Goal: Communication & Community: Answer question/provide support

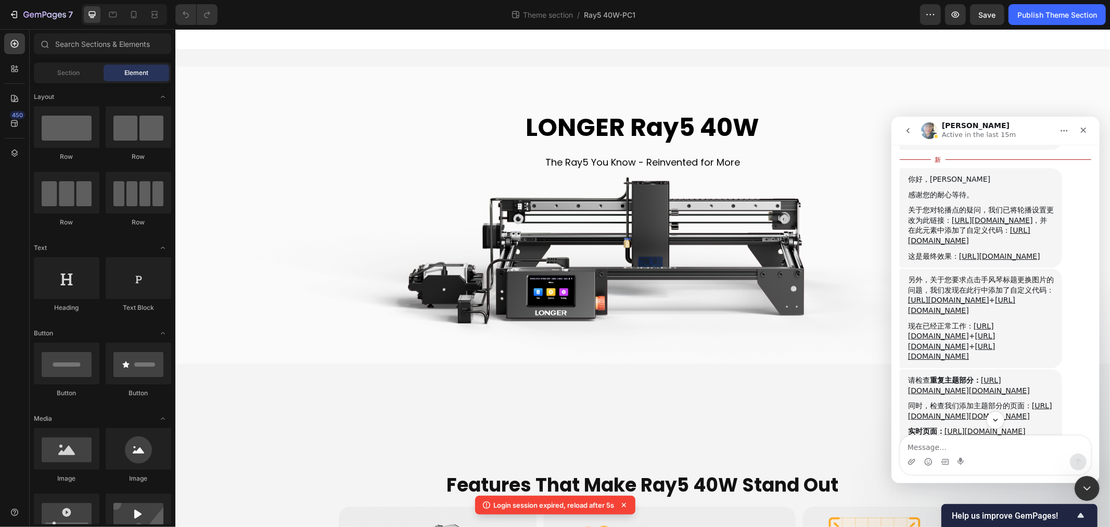
scroll to position [1794, 0]
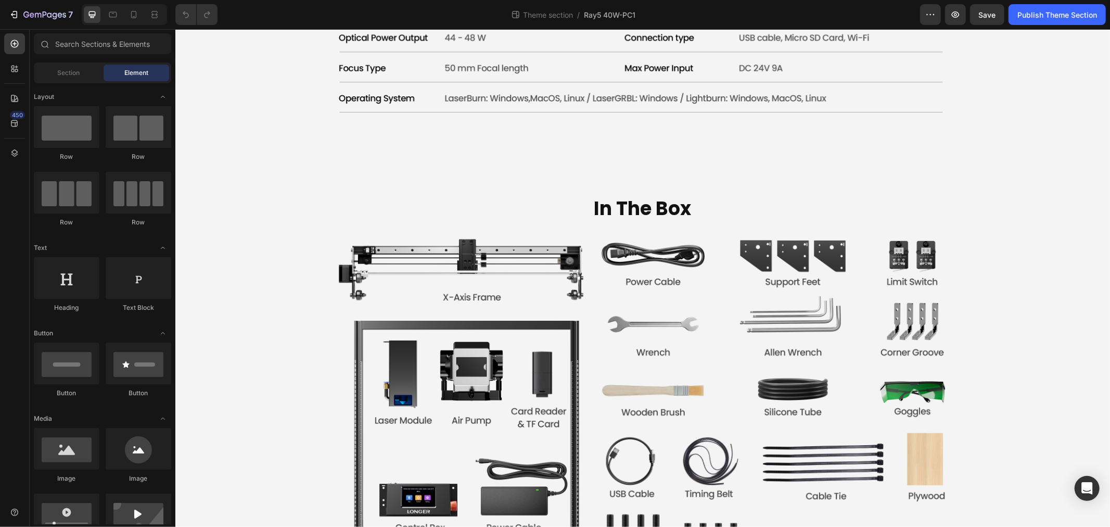
scroll to position [3759, 0]
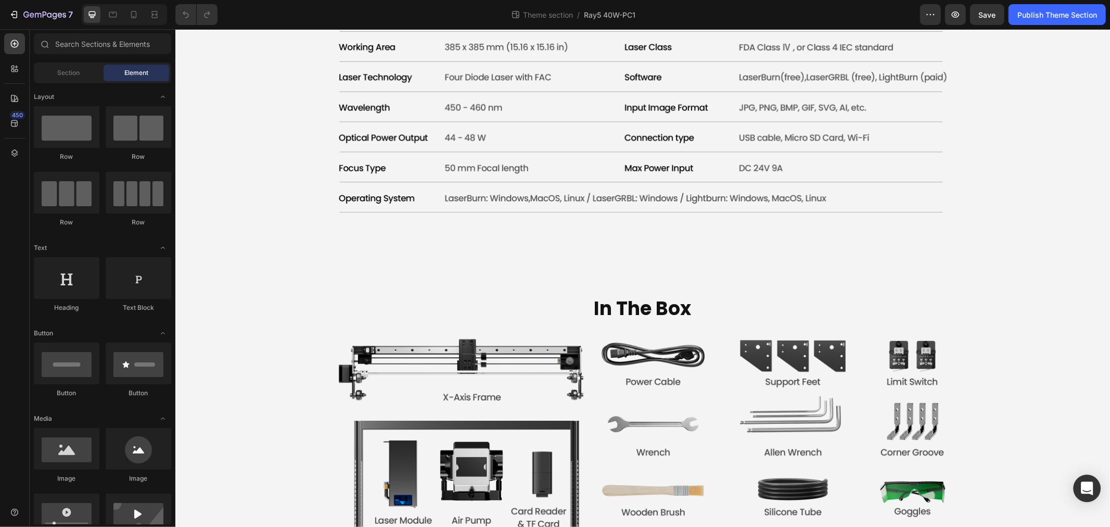
click at [1088, 483] on icon "Open Intercom Messenger" at bounding box center [1087, 488] width 12 height 14
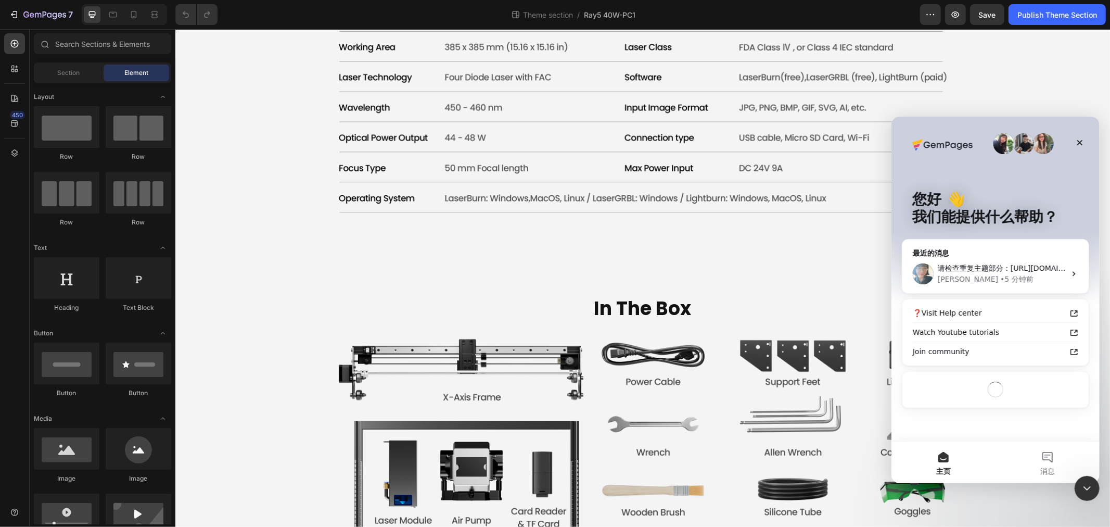
scroll to position [0, 0]
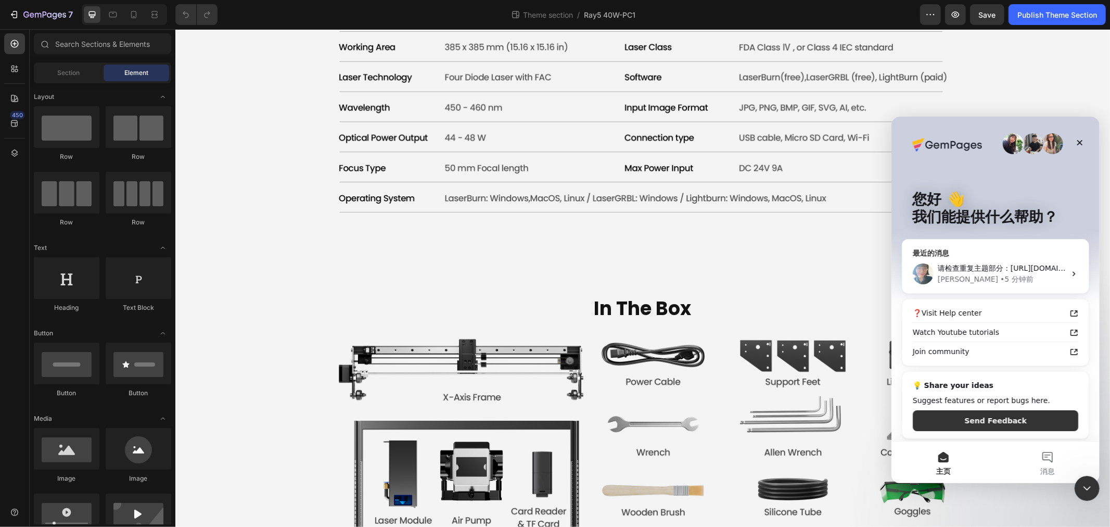
click at [1000, 278] on div "• 5 分钟前" at bounding box center [1016, 278] width 33 height 11
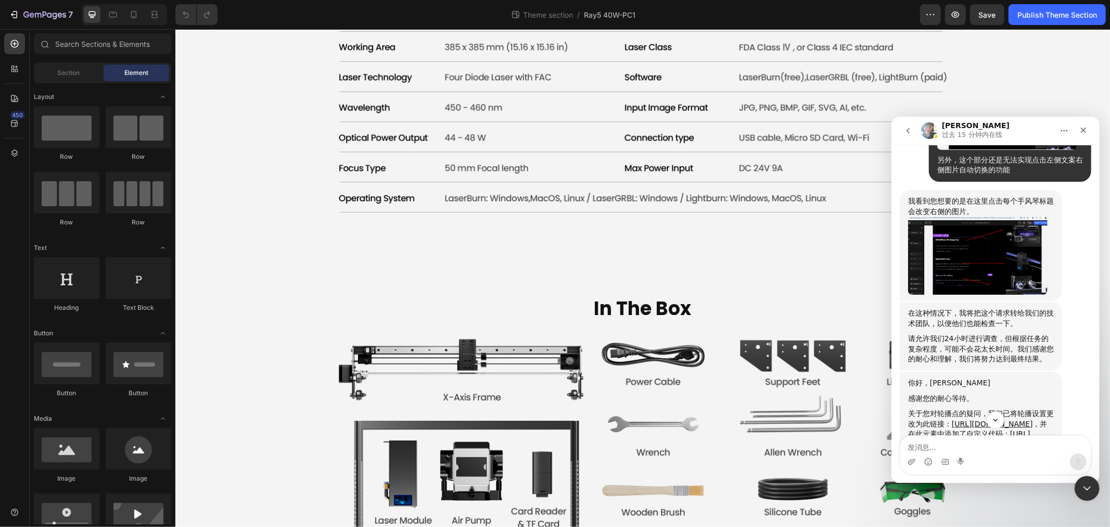
scroll to position [1215, 0]
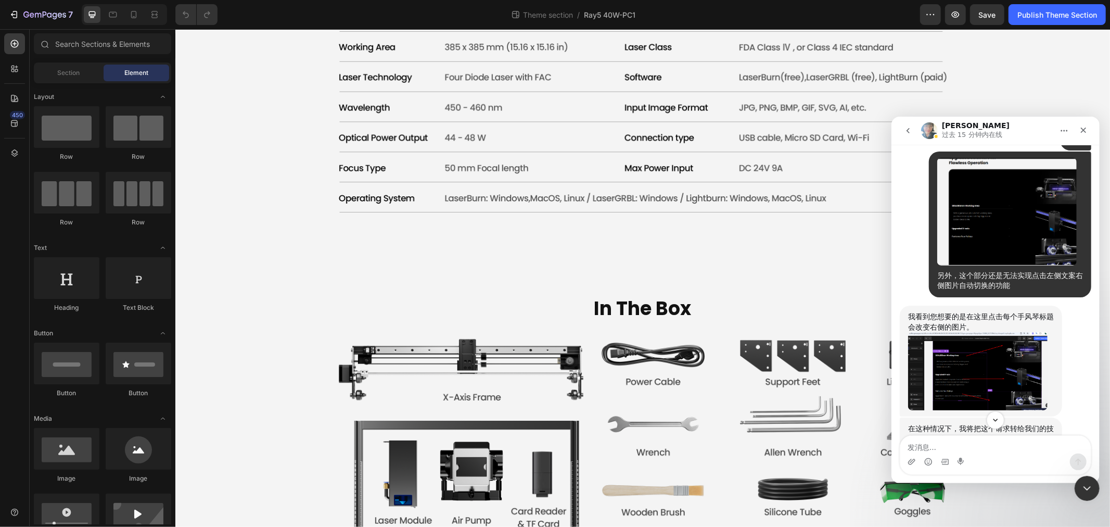
click at [1000, 357] on img "Annie说…" at bounding box center [977, 371] width 139 height 78
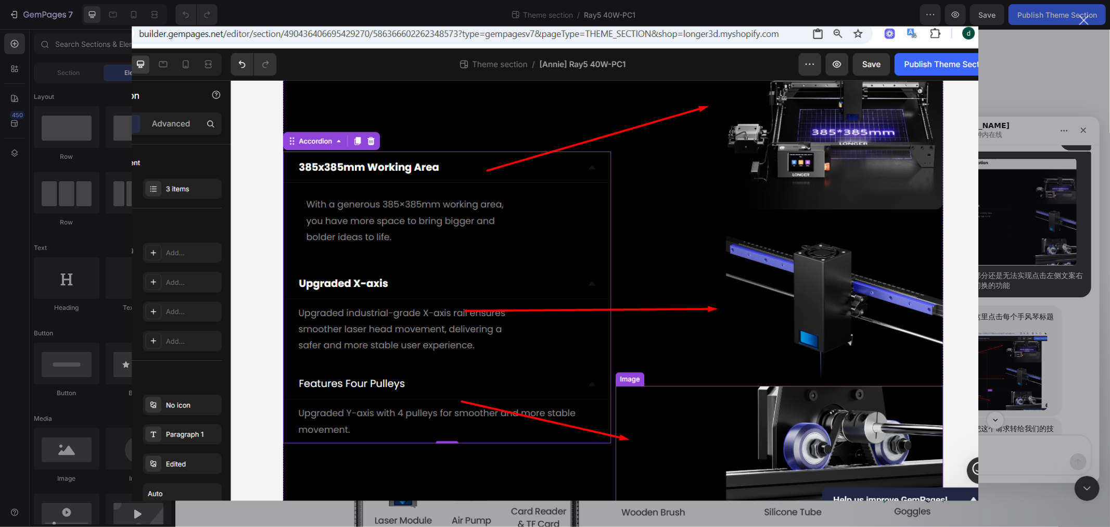
click at [891, 273] on img "关闭" at bounding box center [555, 264] width 847 height 474
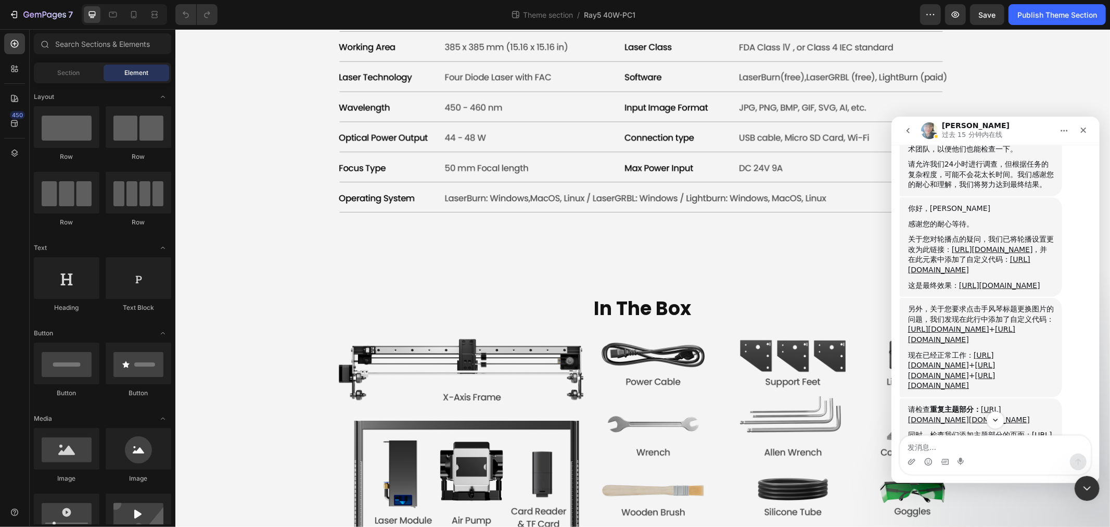
scroll to position [1505, 0]
click at [1034, 274] on div "关于您对轮播点的疑问，我们已将轮播设置更改为此链接： [URL][DOMAIN_NAME] ，并在此元素中添加了自定义代码： [URL][DOMAIN_NAM…" at bounding box center [981, 254] width 146 height 41
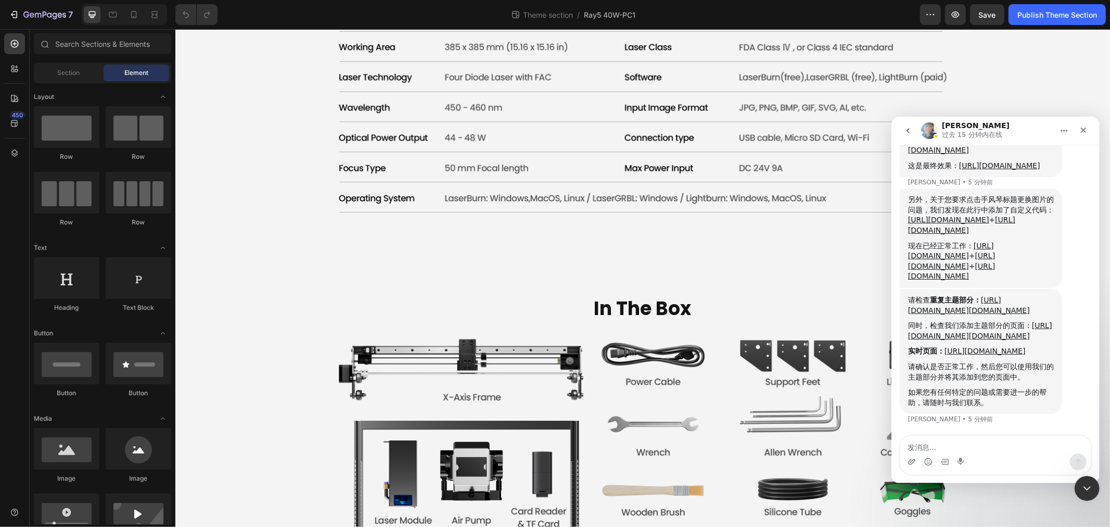
scroll to position [1746, 0]
click at [986, 346] on link "[URL][DOMAIN_NAME]" at bounding box center [984, 350] width 81 height 8
click at [988, 321] on link "[URL][DOMAIN_NAME][DOMAIN_NAME]" at bounding box center [980, 330] width 144 height 19
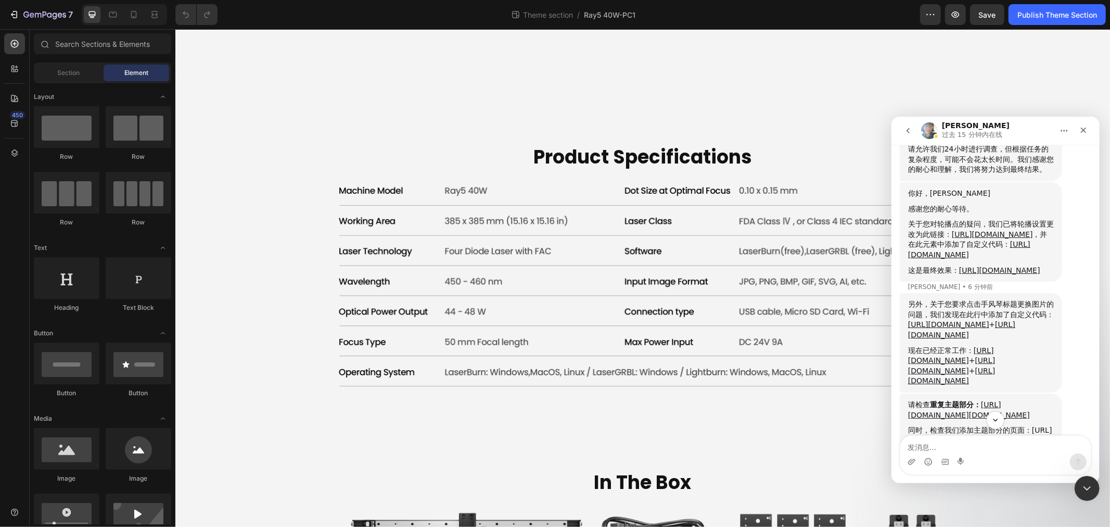
scroll to position [1515, 0]
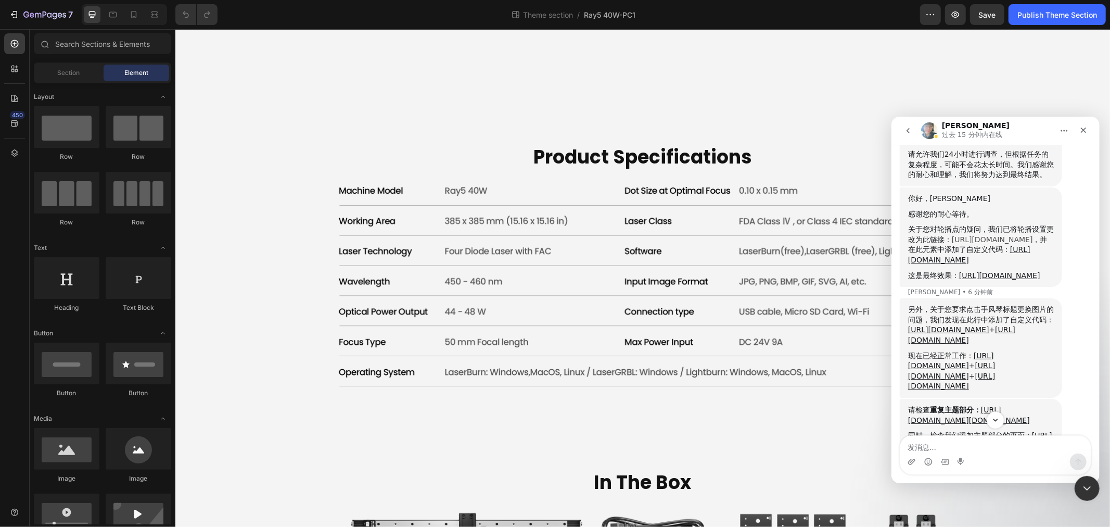
click at [997, 237] on link "[URL][DOMAIN_NAME]" at bounding box center [991, 239] width 81 height 8
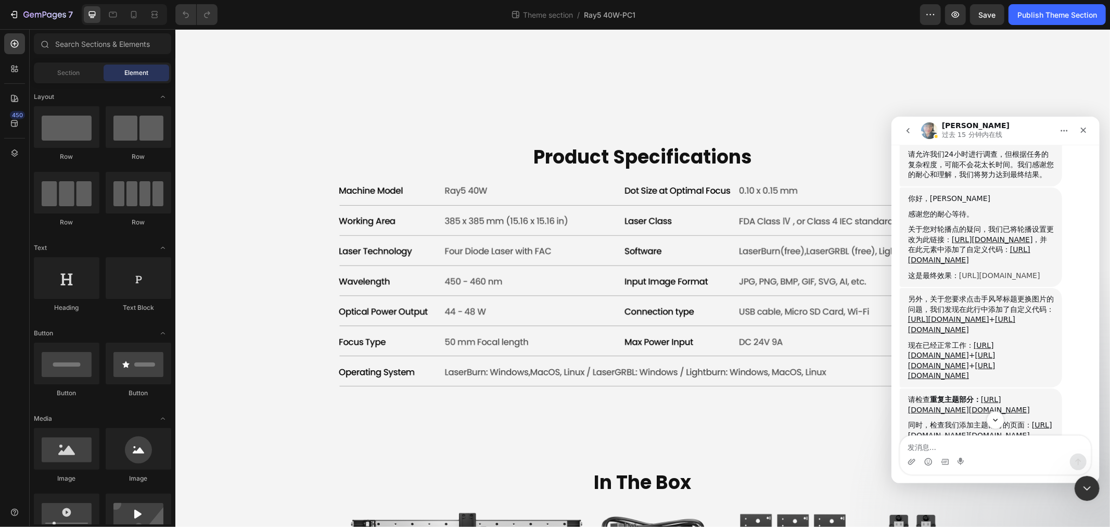
click at [971, 279] on link "[URL][DOMAIN_NAME]" at bounding box center [999, 275] width 81 height 8
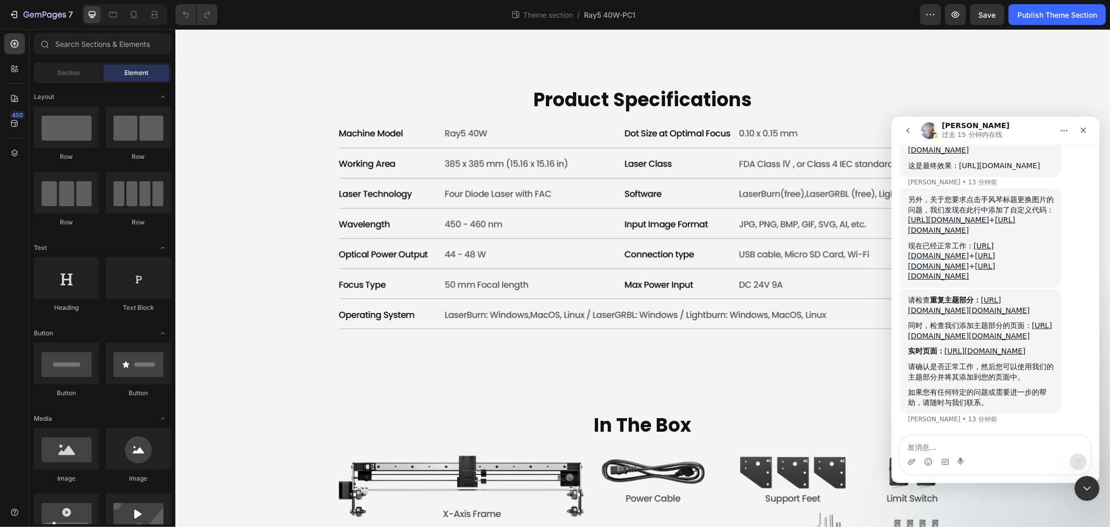
scroll to position [3644, 0]
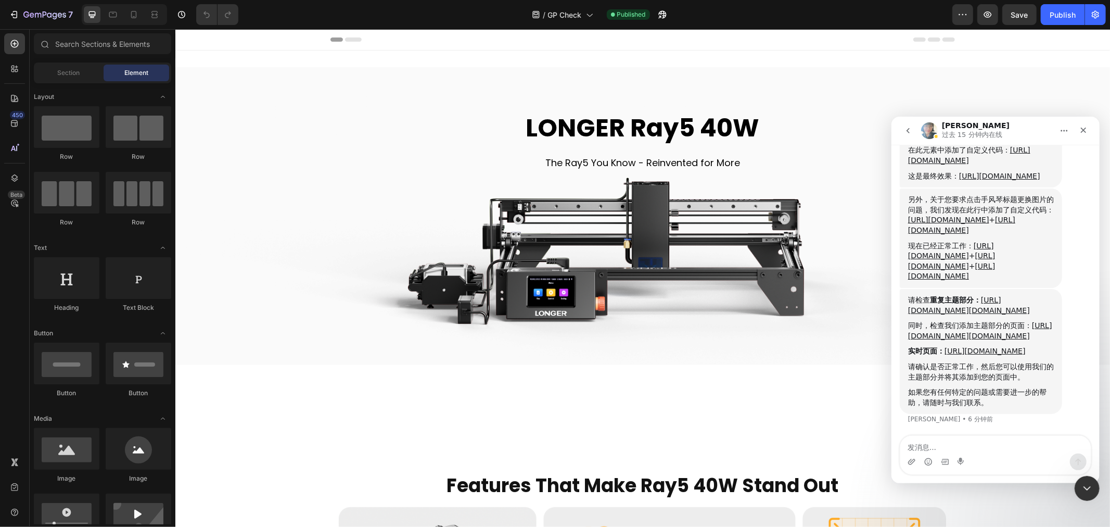
scroll to position [1736, 0]
